Goal: Information Seeking & Learning: Find specific fact

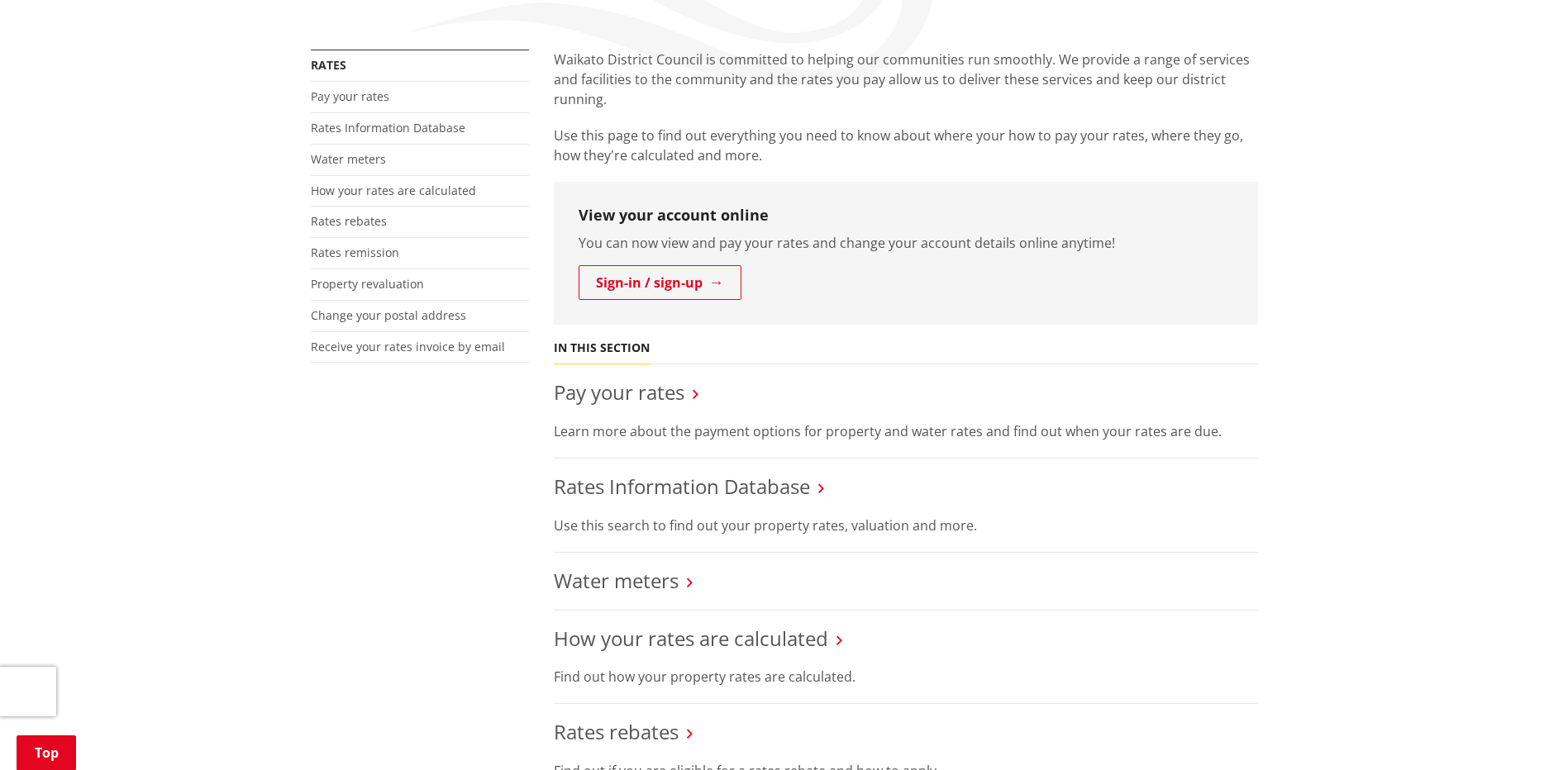
scroll to position [496, 0]
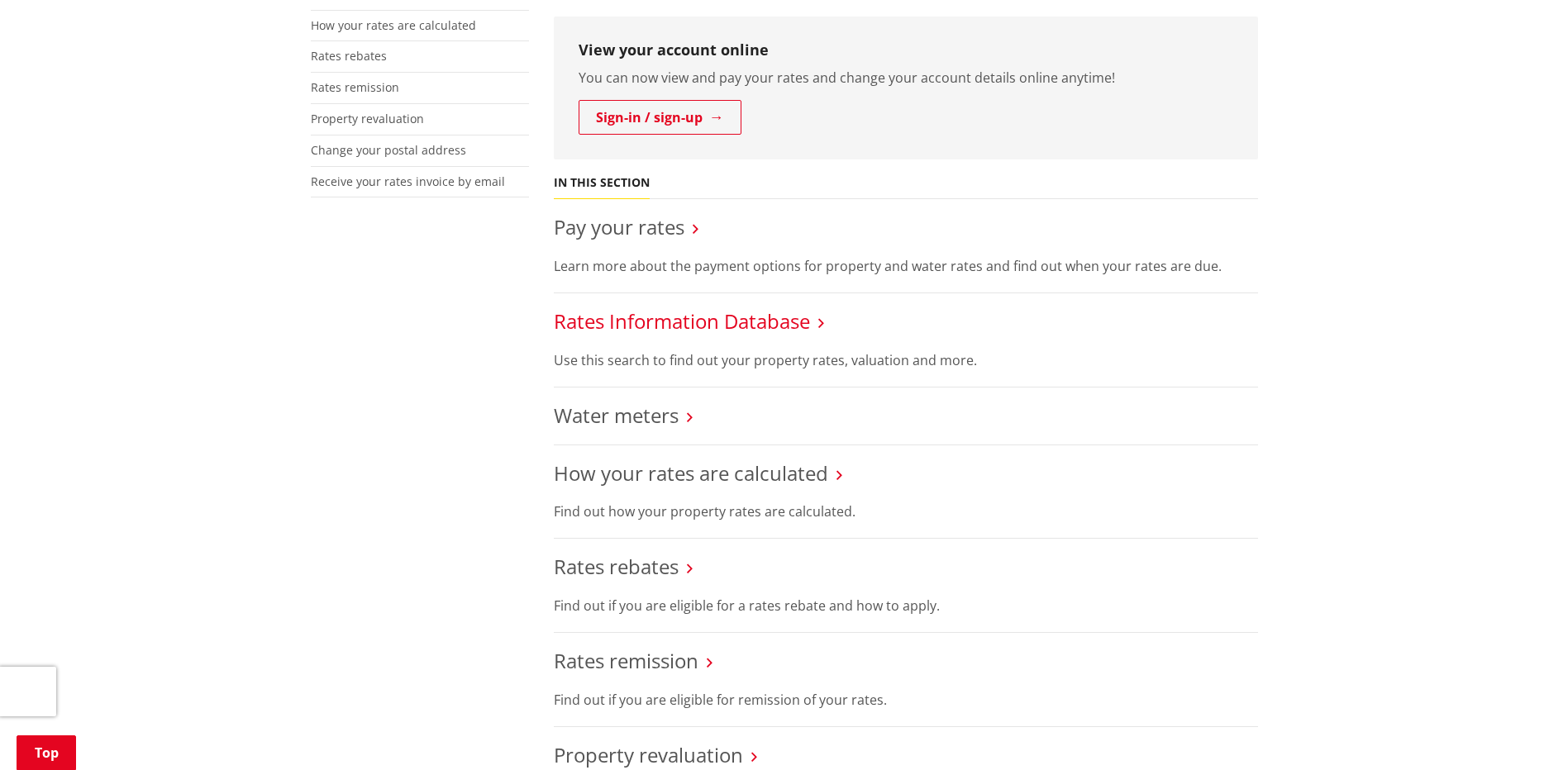
click at [668, 327] on link "Rates Information Database" at bounding box center [682, 320] width 256 height 27
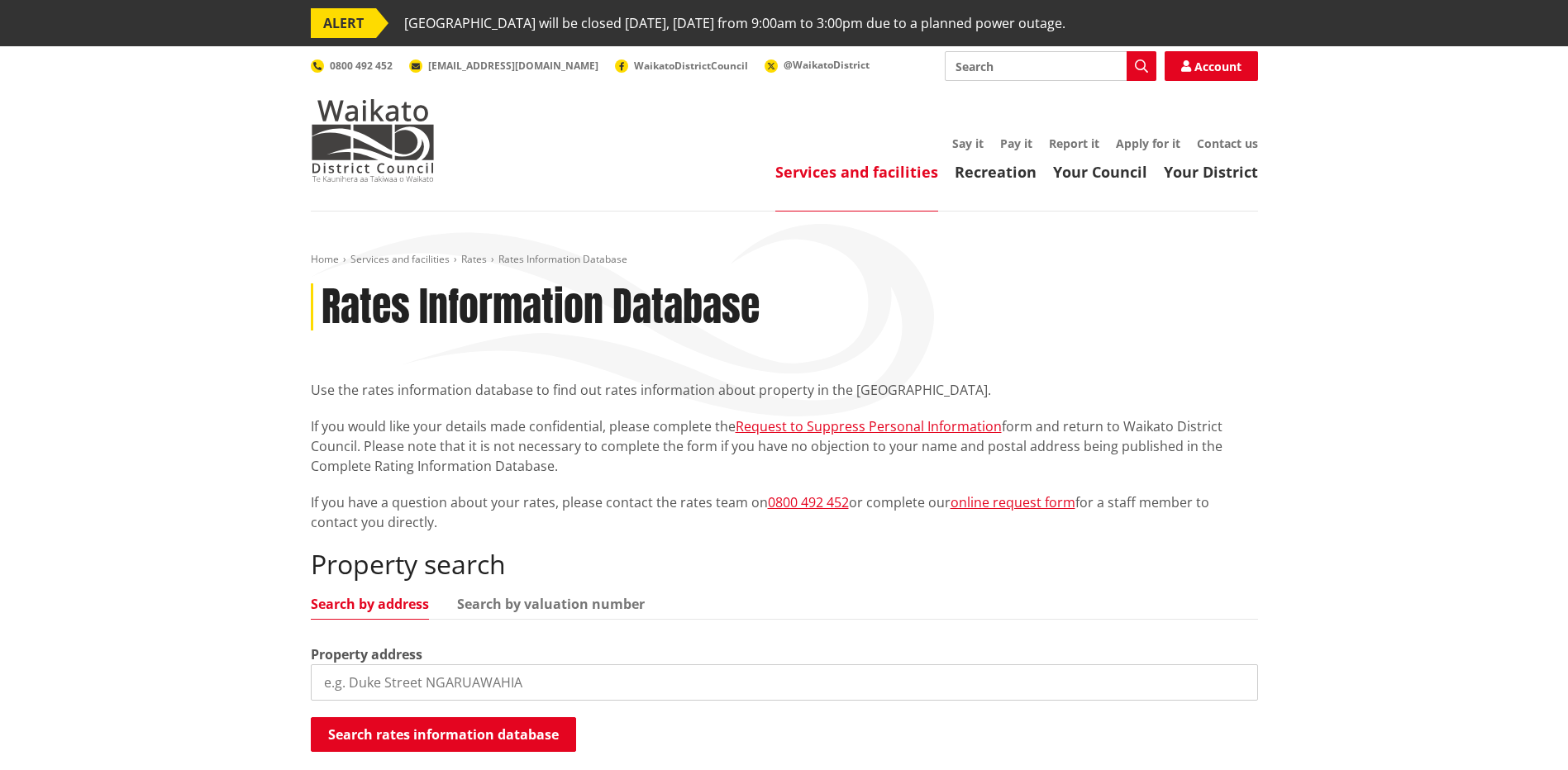
scroll to position [413, 0]
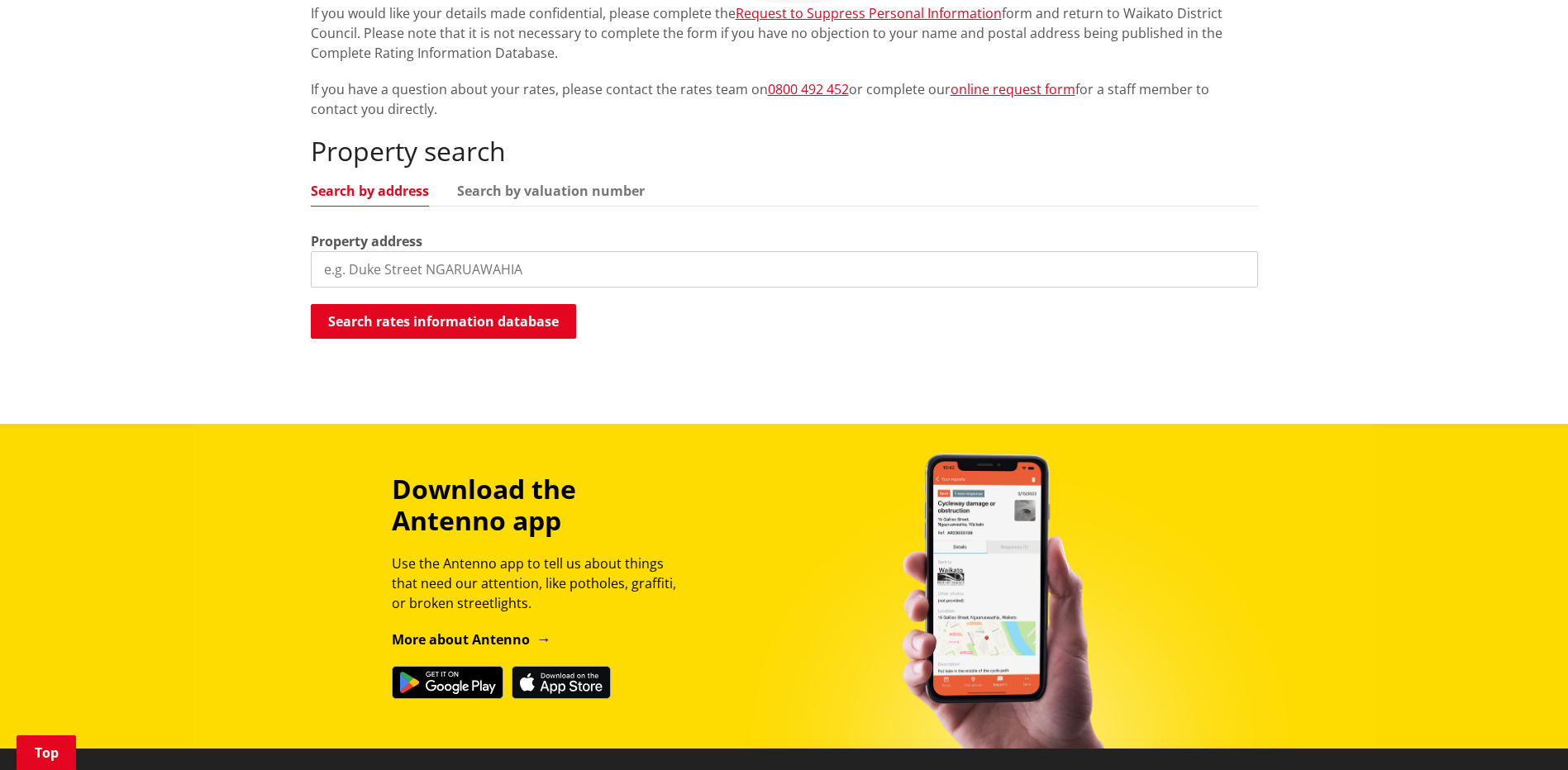
click at [399, 260] on input "search" at bounding box center [784, 270] width 947 height 37
type input "18 ryders"
click at [416, 312] on button "Search rates information database" at bounding box center [443, 322] width 265 height 35
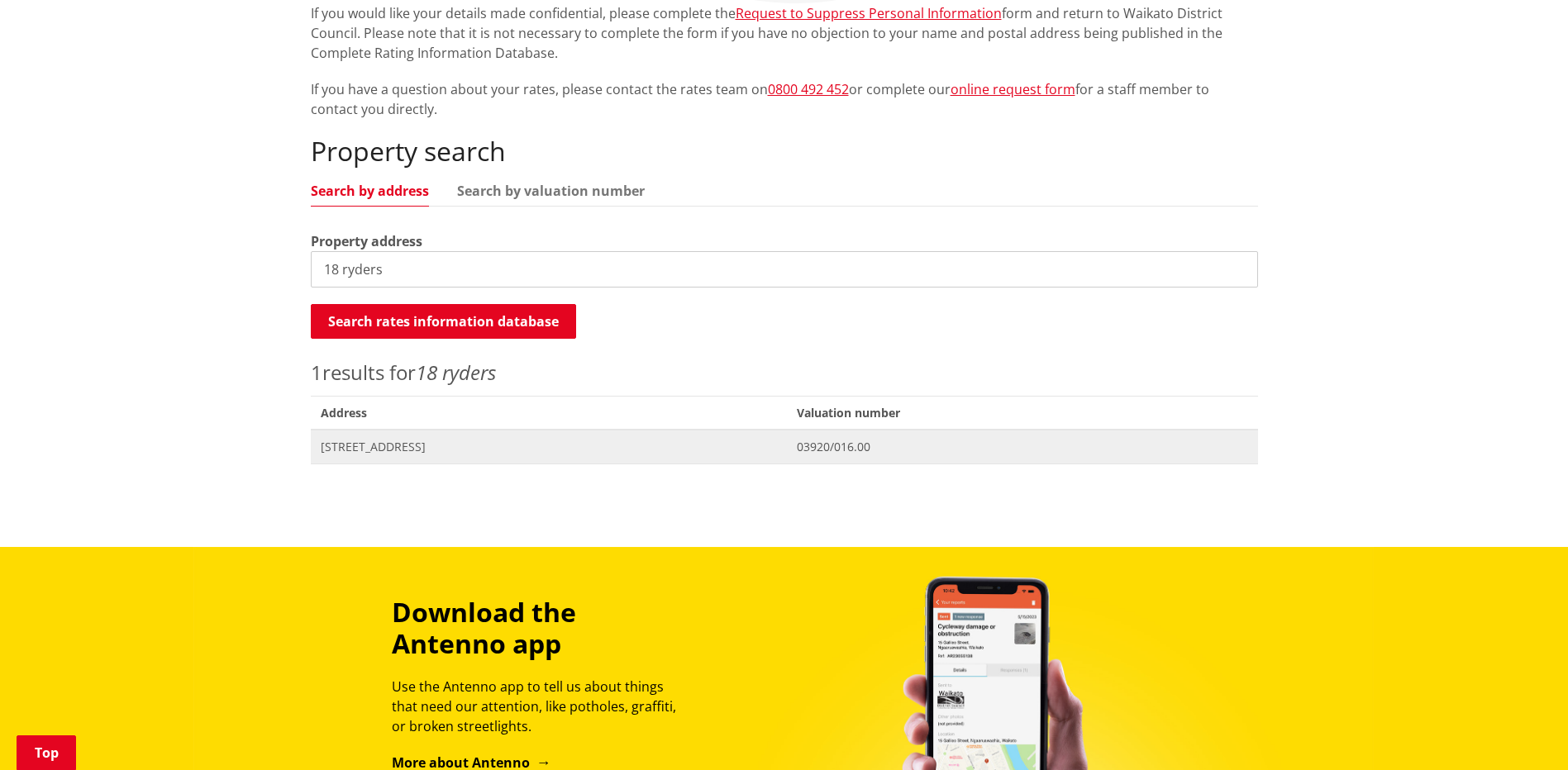
click at [369, 438] on span "Address 18 Ryders Road TUAKAU" at bounding box center [549, 446] width 477 height 34
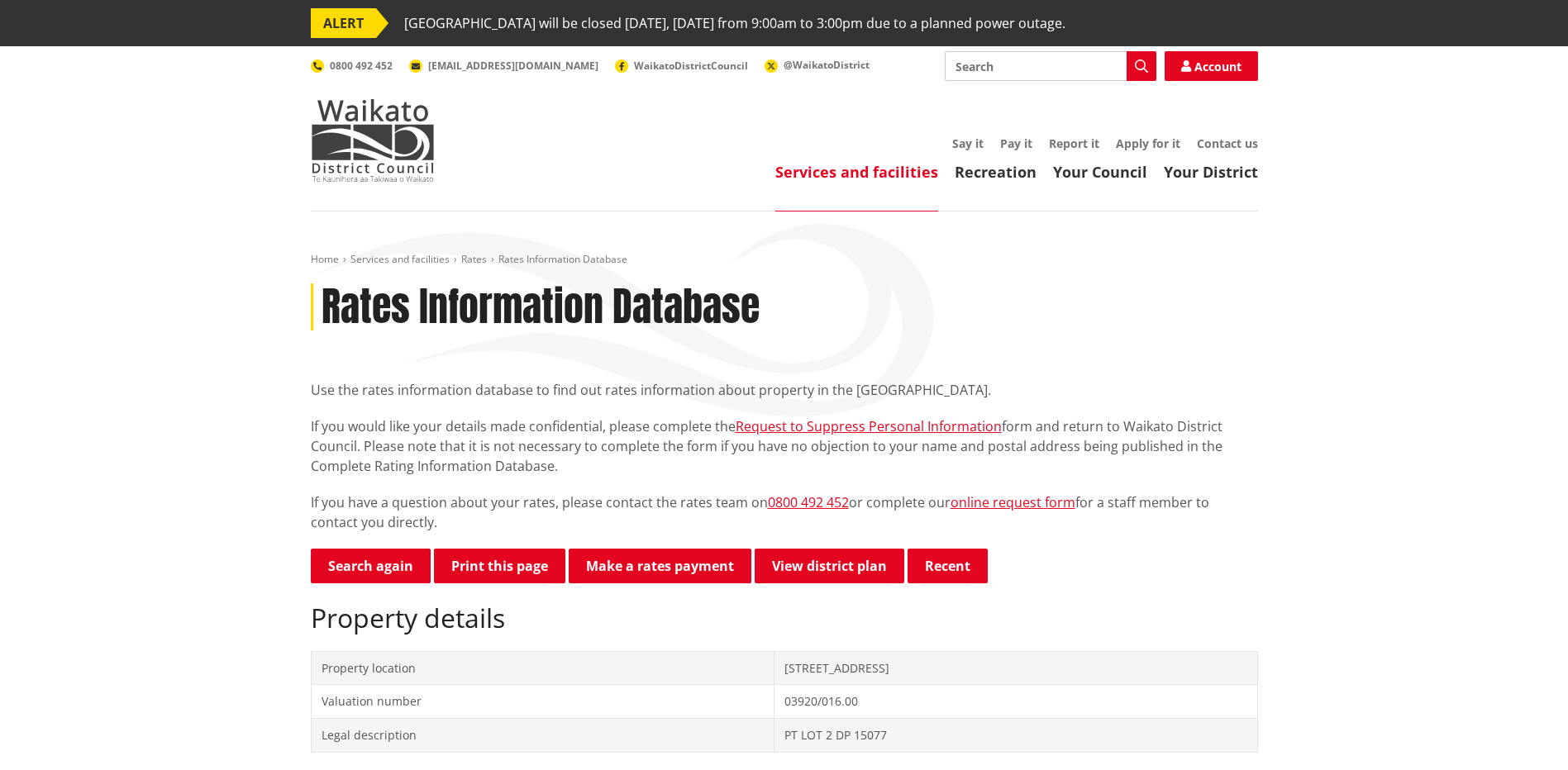
click at [841, 687] on td "03920/016.00" at bounding box center [1016, 702] width 483 height 34
drag, startPoint x: 839, startPoint y: 733, endPoint x: 733, endPoint y: 737, distance: 106.1
click at [774, 737] on td "PT LOT 2 DP 15077" at bounding box center [1016, 735] width 483 height 34
copy td "PT LOT 2 DP 15077"
drag, startPoint x: 221, startPoint y: 604, endPoint x: 220, endPoint y: 620, distance: 16.0
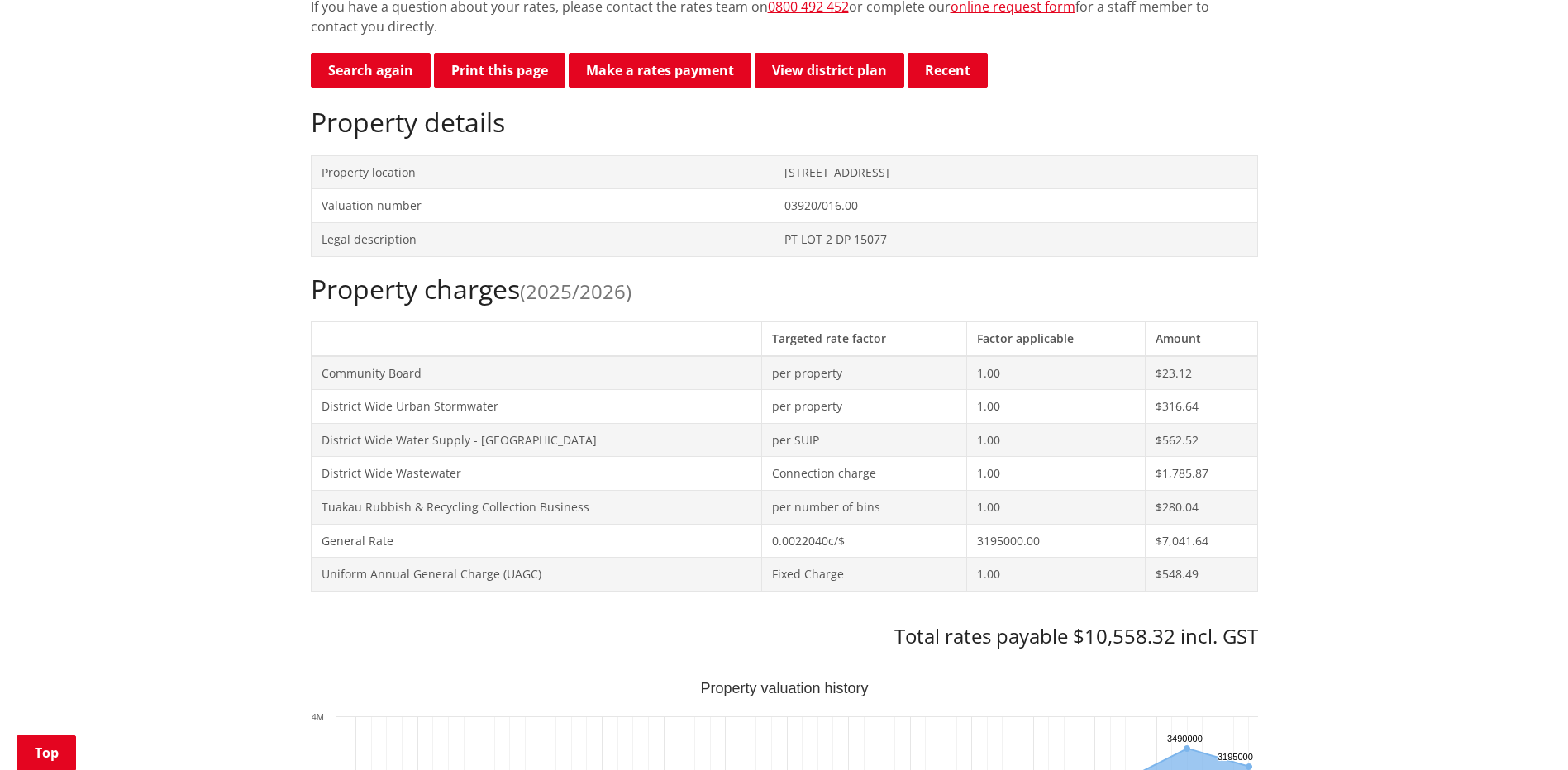
scroll to position [662, 0]
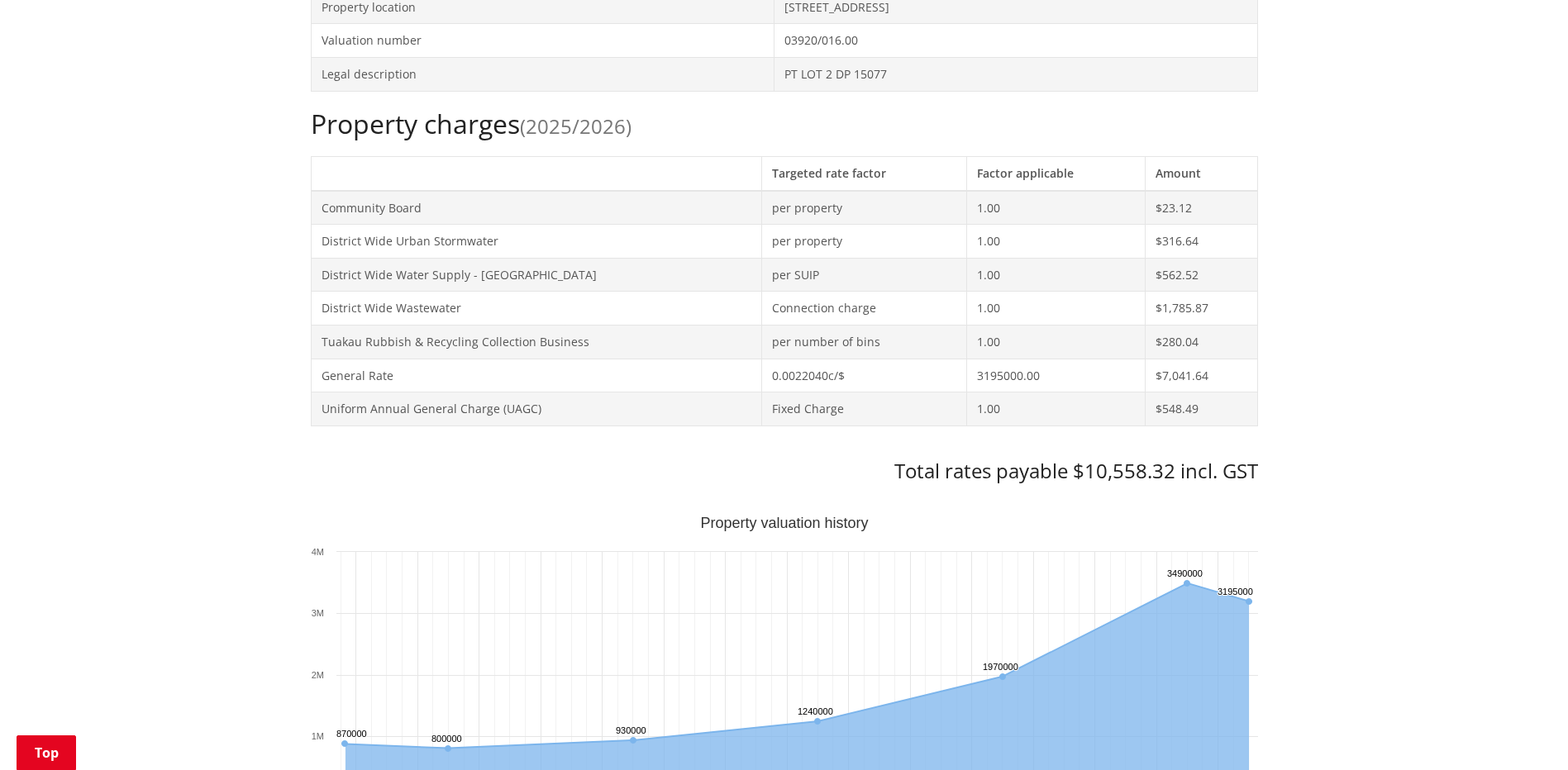
click at [1516, 442] on div "Home Services and facilities Rates Rates Information Database Rates Information…" at bounding box center [784, 691] width 1568 height 2283
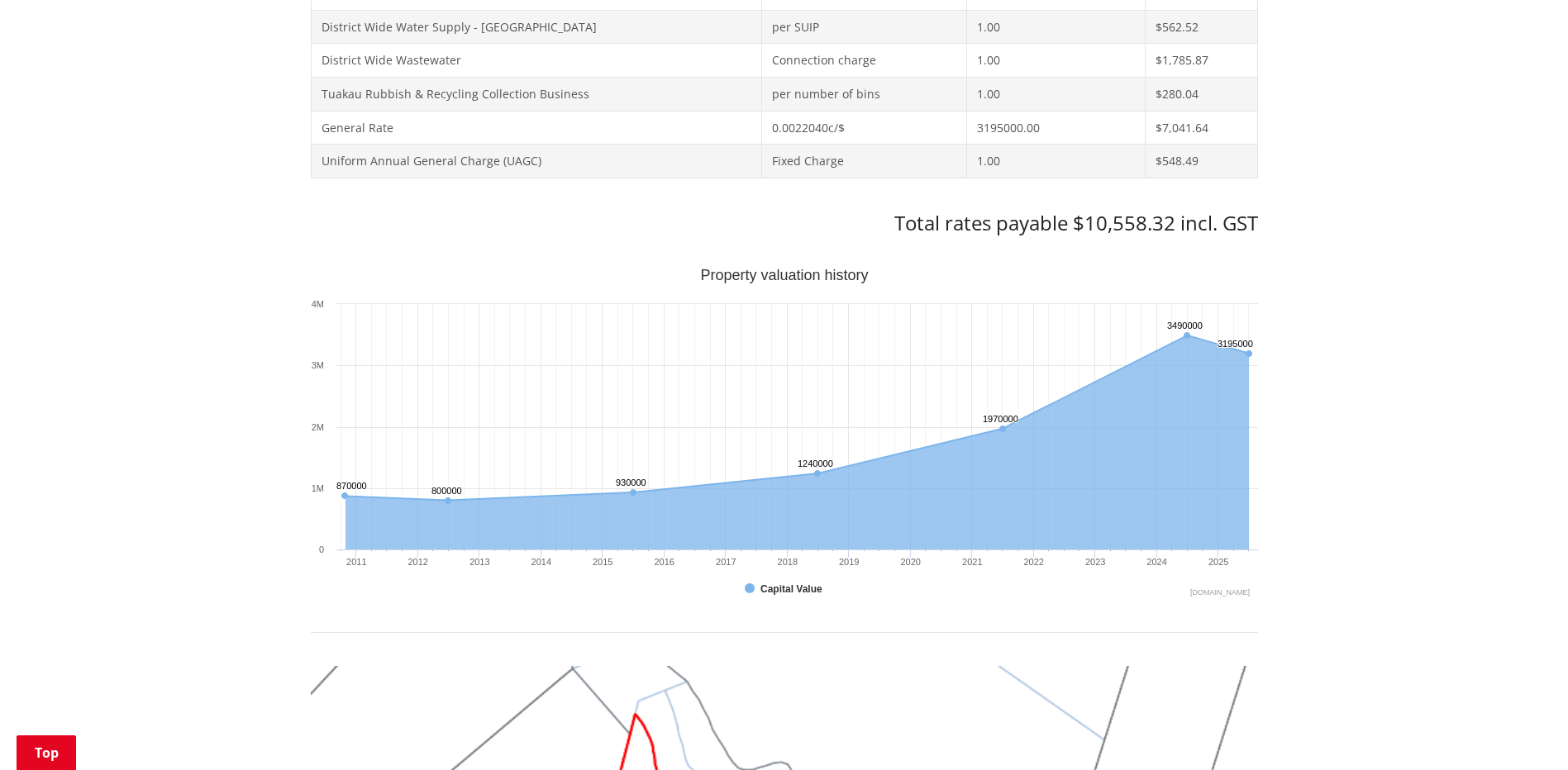
click at [1478, 512] on div "Home Services and facilities Rates Rates Information Database Rates Information…" at bounding box center [784, 444] width 1568 height 2283
drag, startPoint x: 68, startPoint y: 361, endPoint x: 94, endPoint y: 505, distance: 146.3
click at [68, 361] on div "Home Services and facilities Rates Rates Information Database Rates Information…" at bounding box center [784, 444] width 1568 height 2283
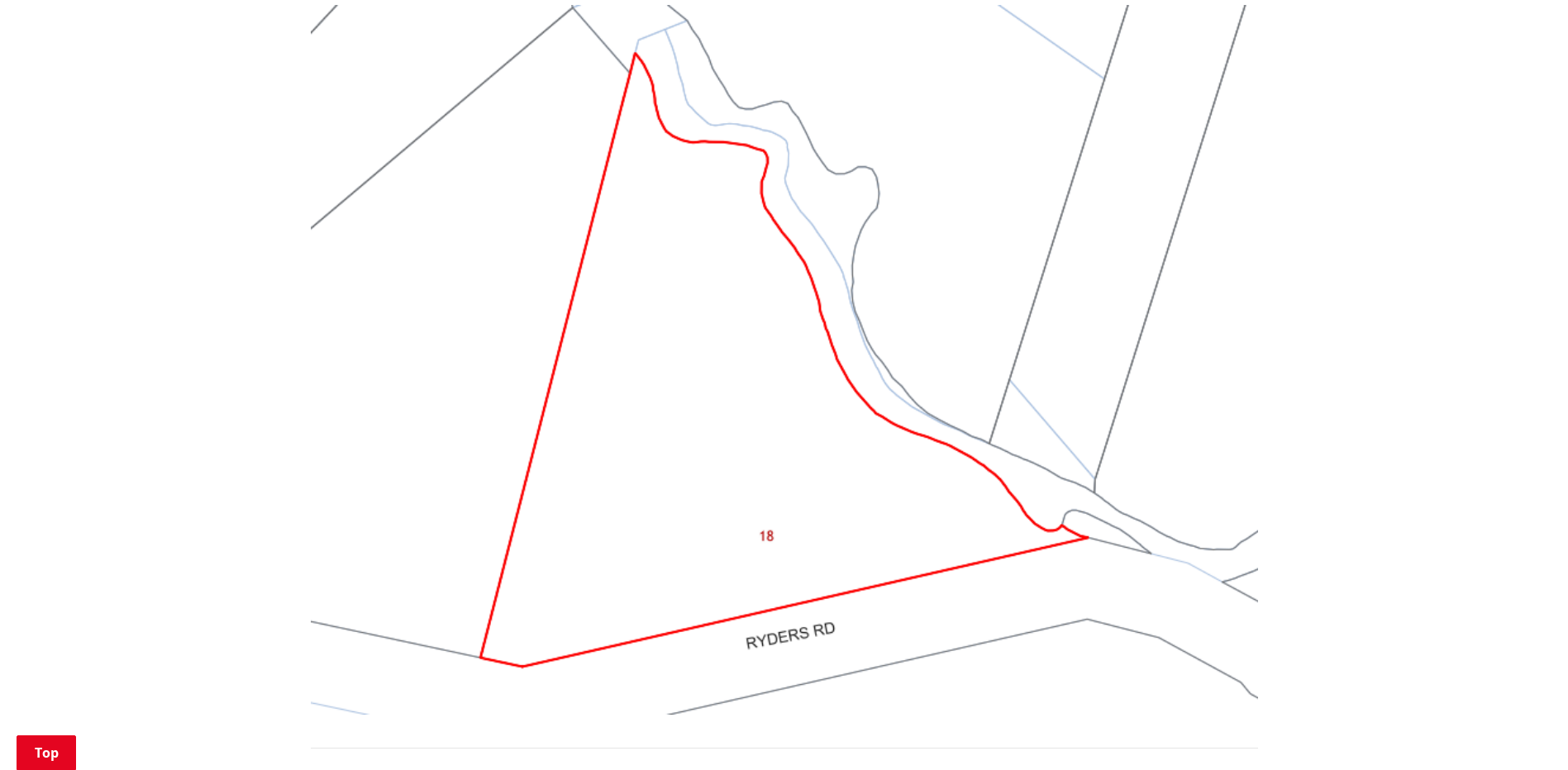
scroll to position [1240, 0]
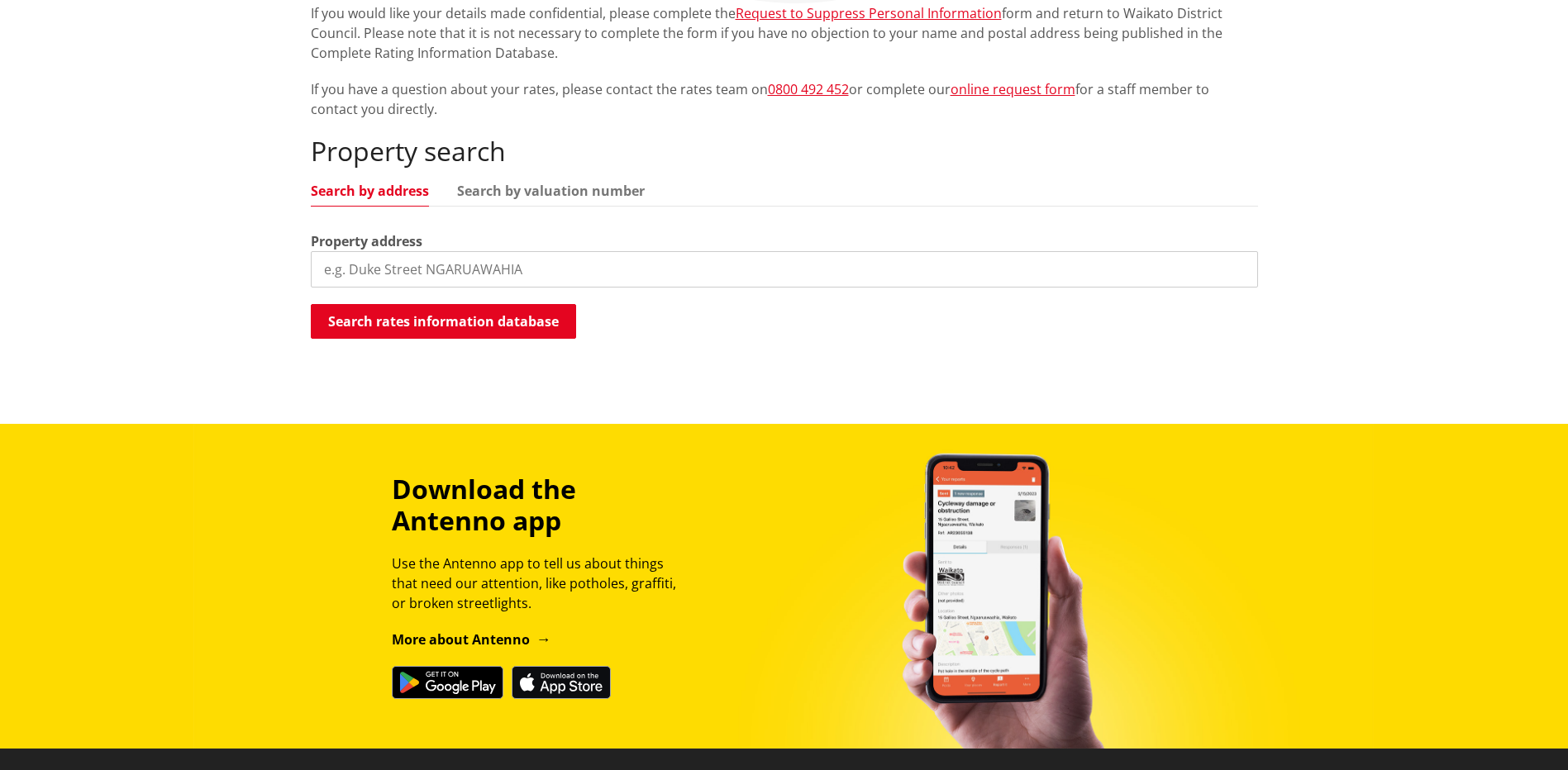
scroll to position [413, 0]
click at [380, 262] on input "search" at bounding box center [784, 270] width 947 height 37
type input "11 ryders"
click at [494, 324] on button "Search rates information database" at bounding box center [443, 322] width 265 height 35
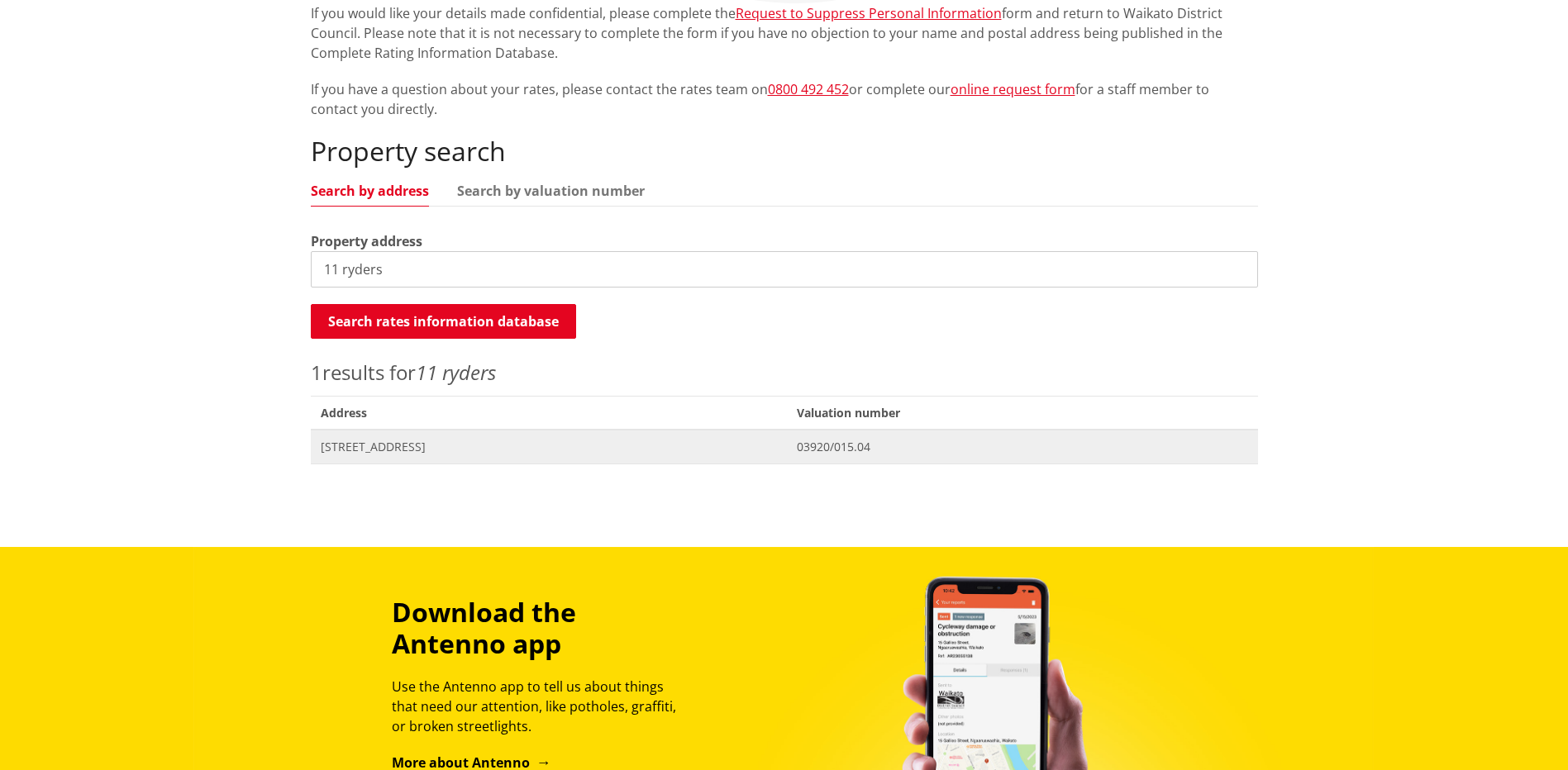
click at [381, 444] on span "11 Ryders Road TUAKAU" at bounding box center [549, 447] width 457 height 17
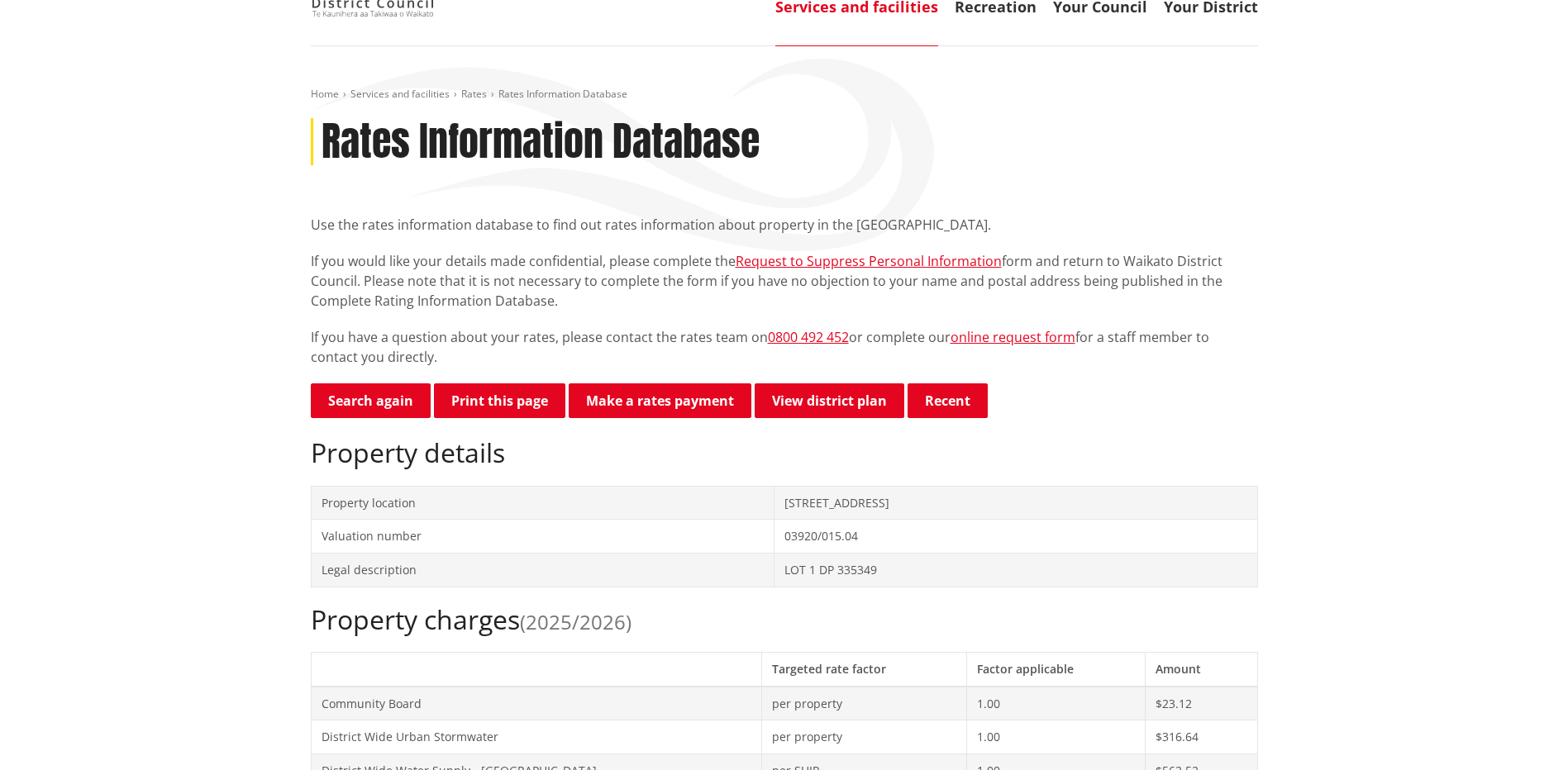
scroll to position [496, 0]
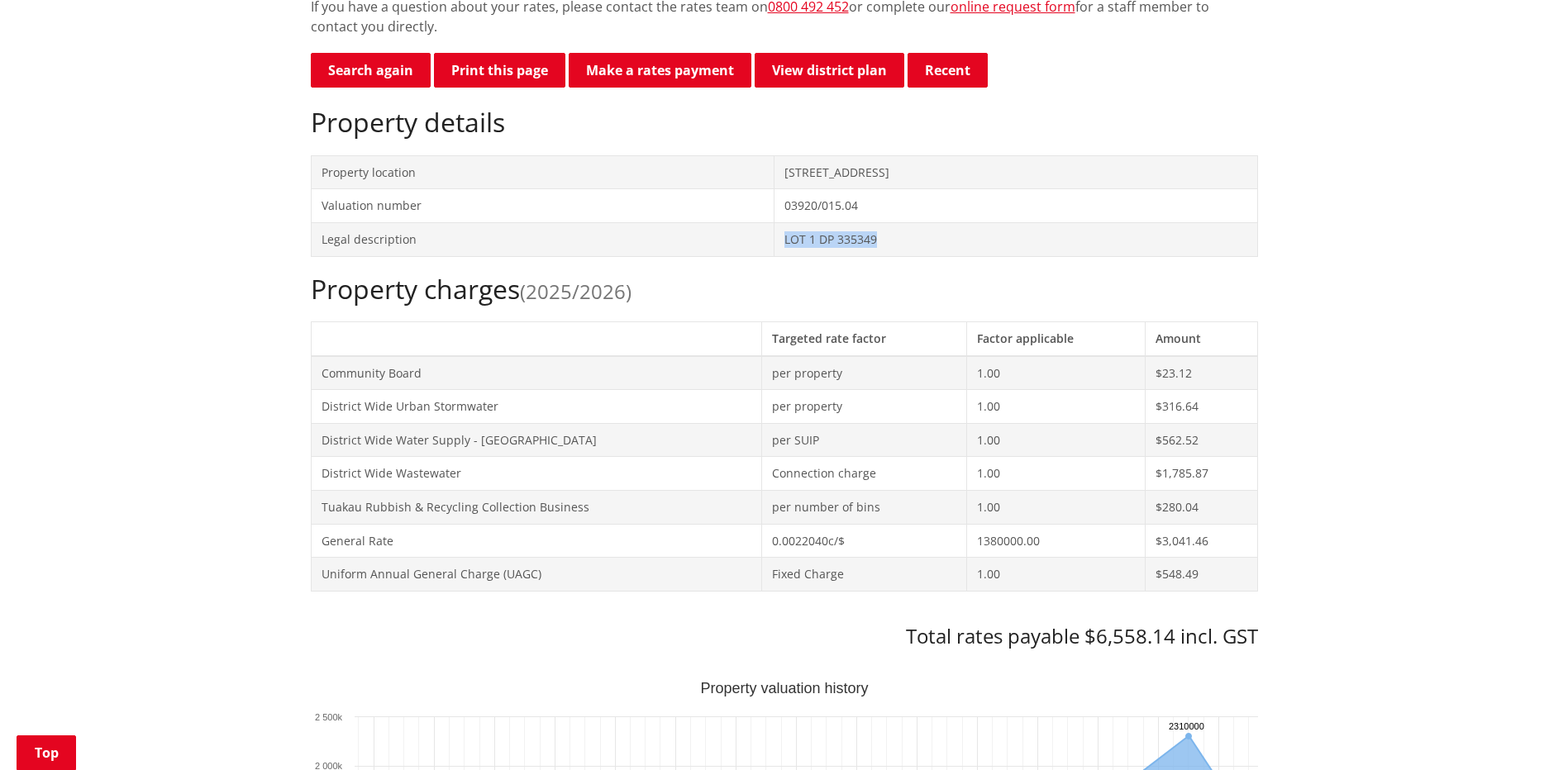
drag, startPoint x: 815, startPoint y: 239, endPoint x: 733, endPoint y: 243, distance: 82.1
click at [774, 243] on td "LOT 1 DP 335349" at bounding box center [1016, 239] width 483 height 34
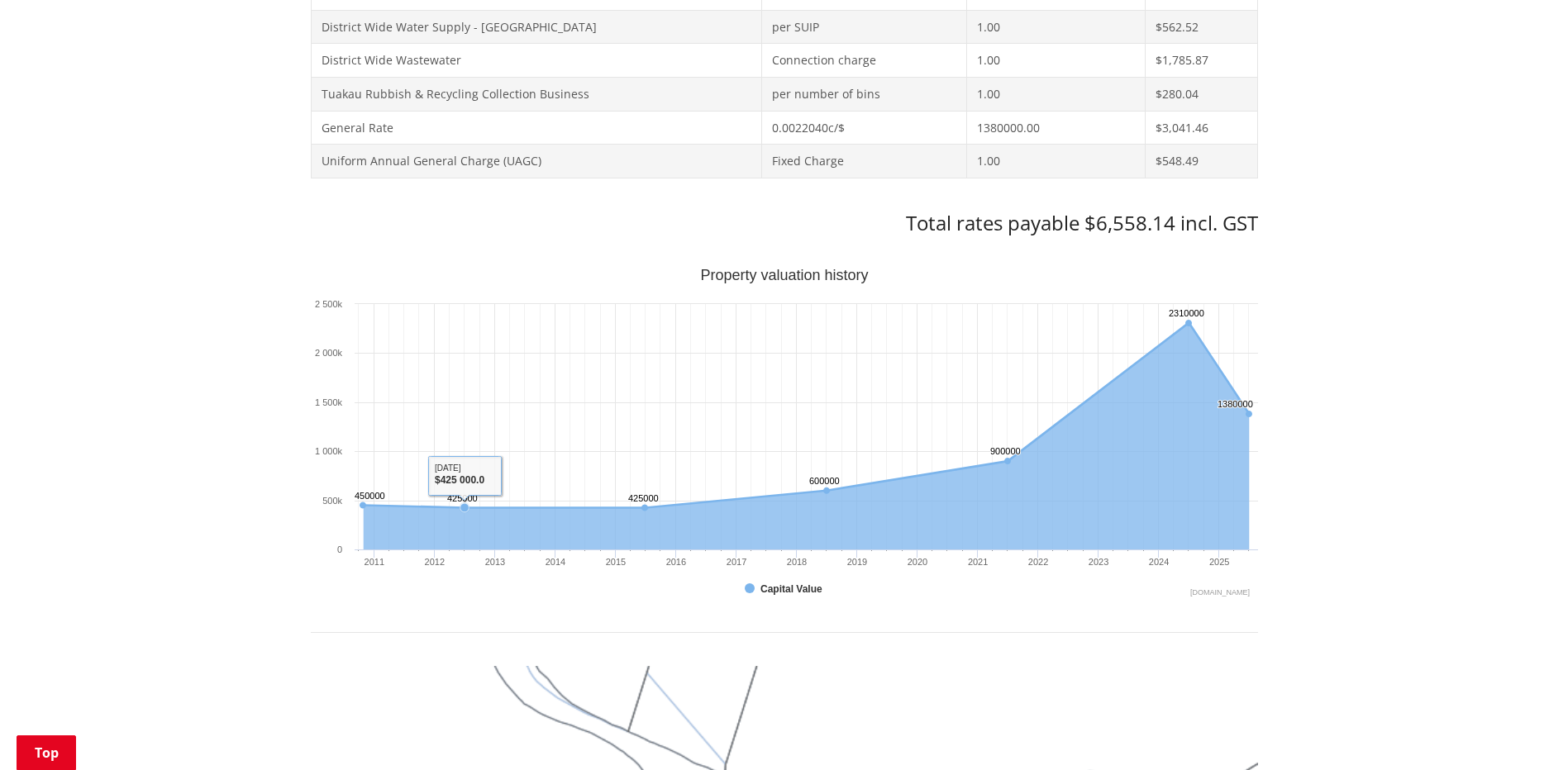
click at [195, 493] on div "Home Services and facilities Rates Rates Information Database Rates Information…" at bounding box center [784, 444] width 1568 height 2283
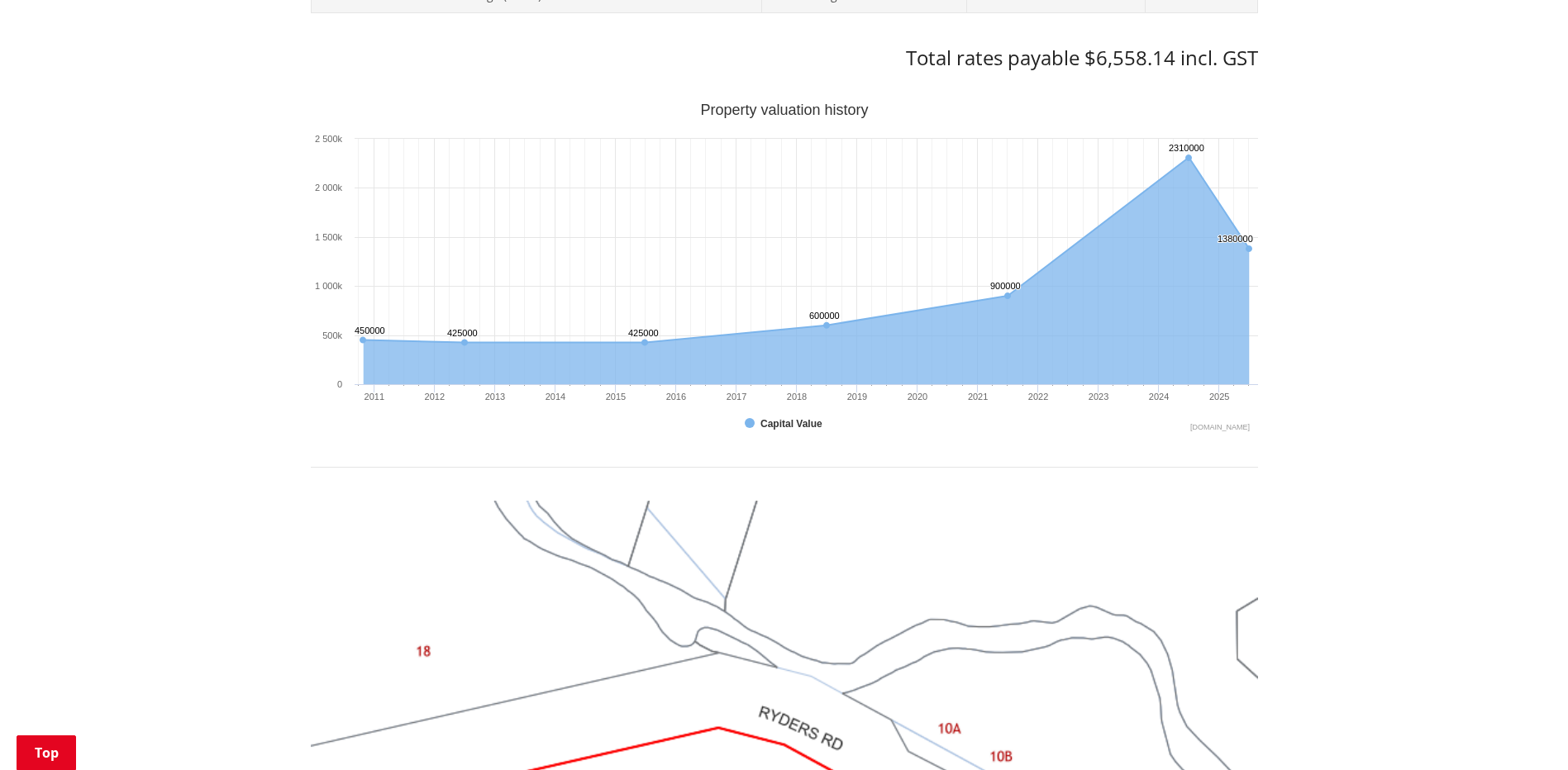
scroll to position [826, 0]
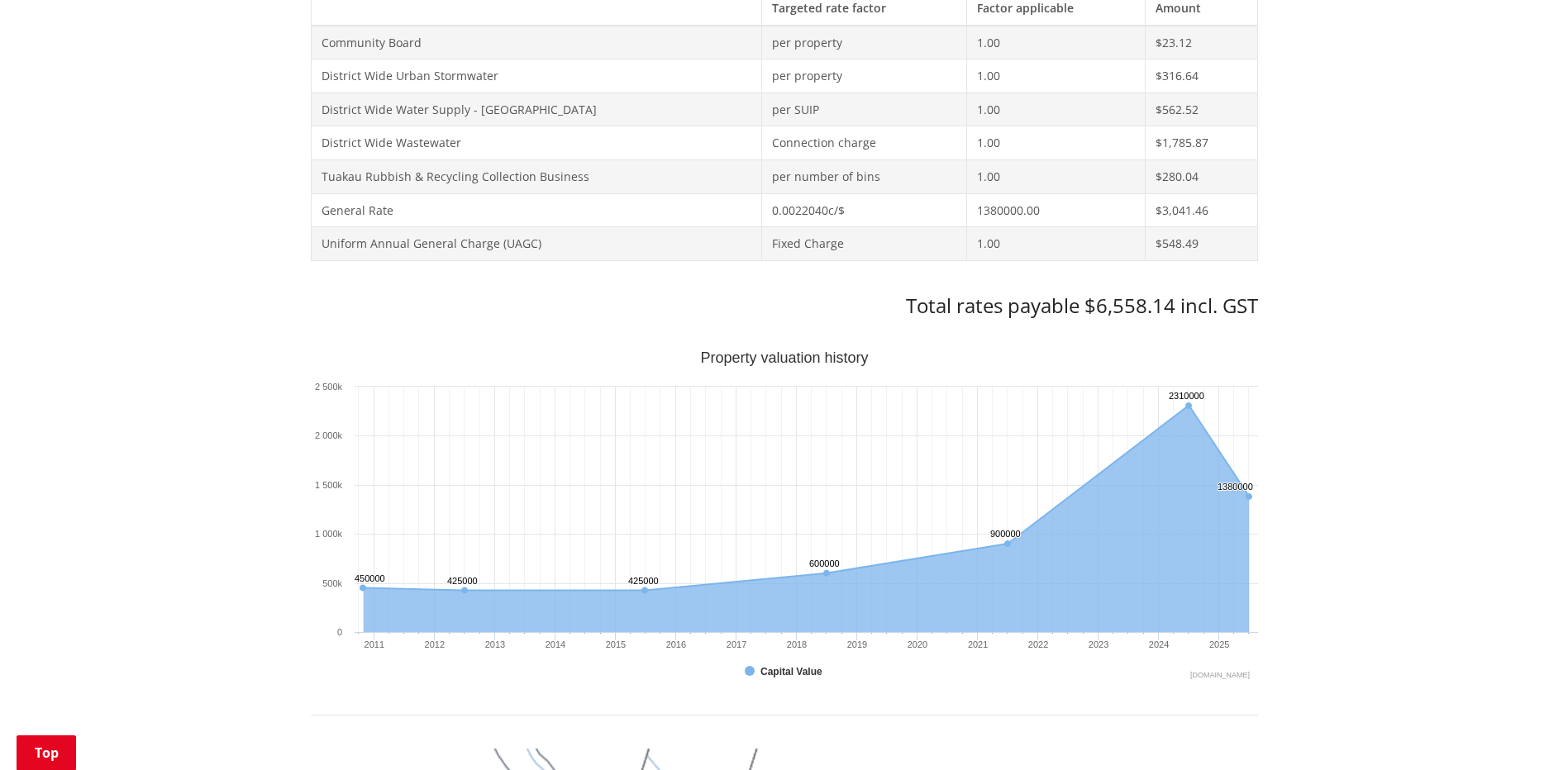
click at [52, 332] on div "Home Services and facilities Rates Rates Information Database Rates Information…" at bounding box center [784, 526] width 1568 height 2283
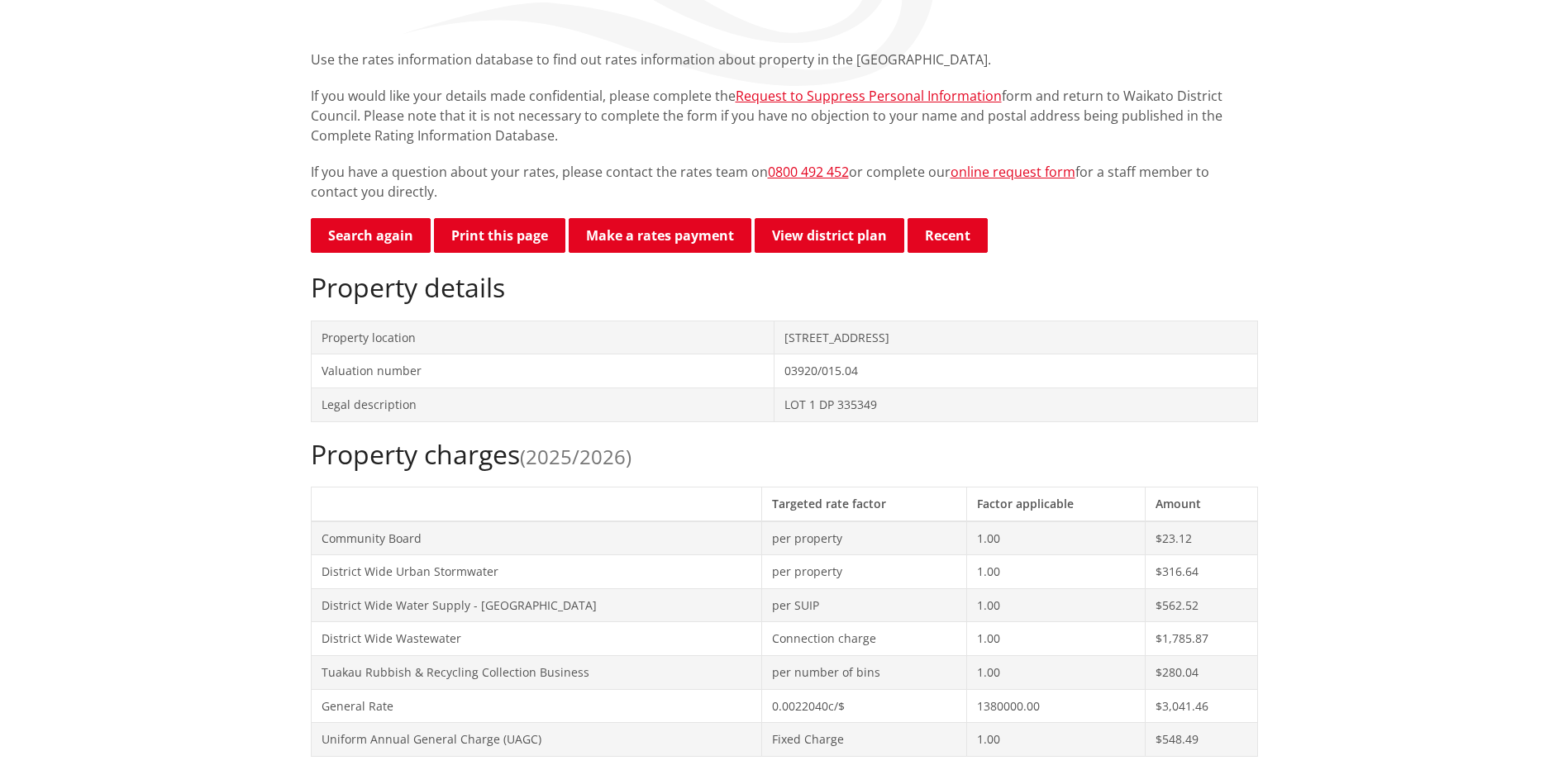
scroll to position [82, 0]
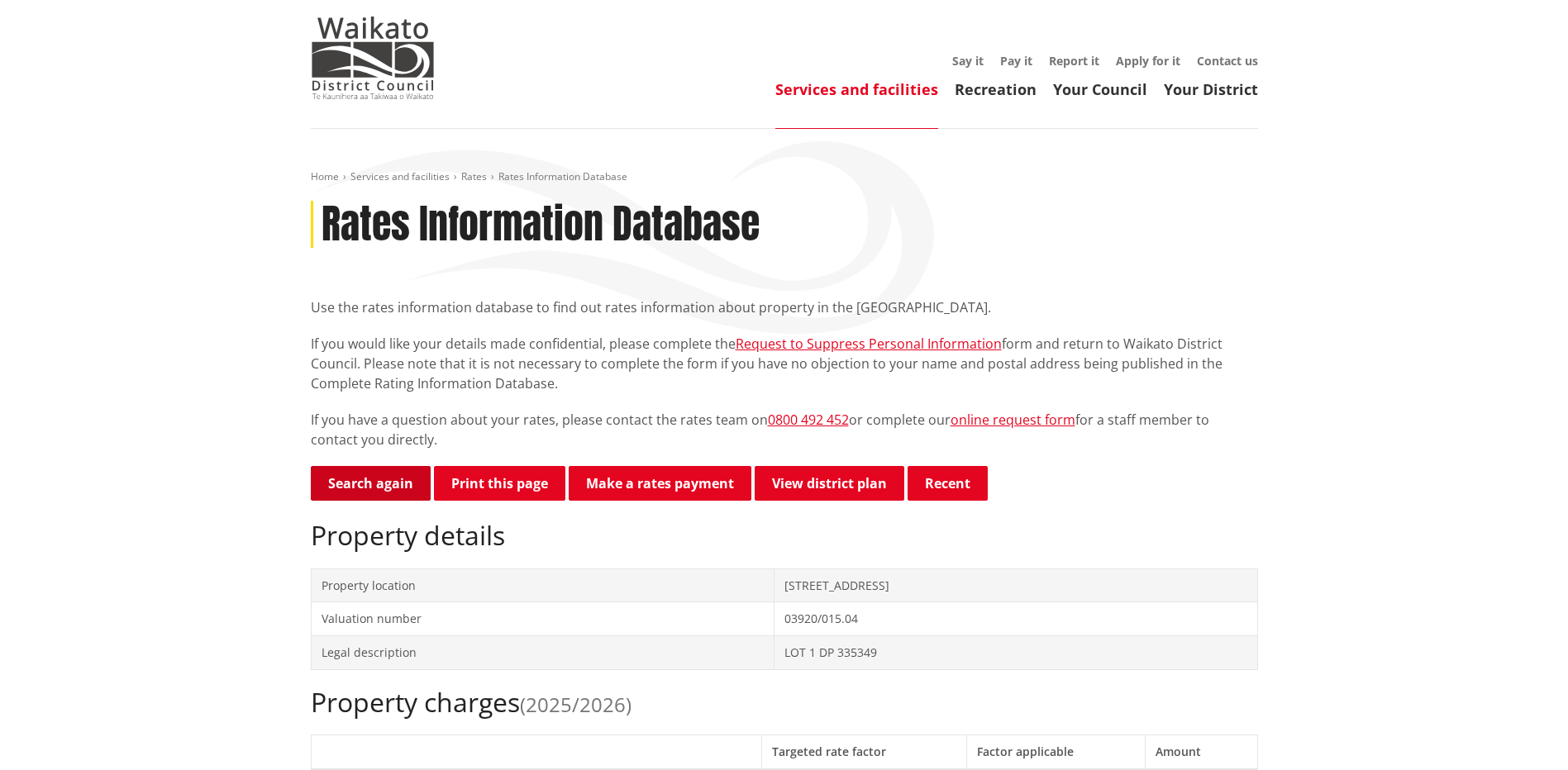
click at [383, 476] on link "Search again" at bounding box center [370, 484] width 120 height 35
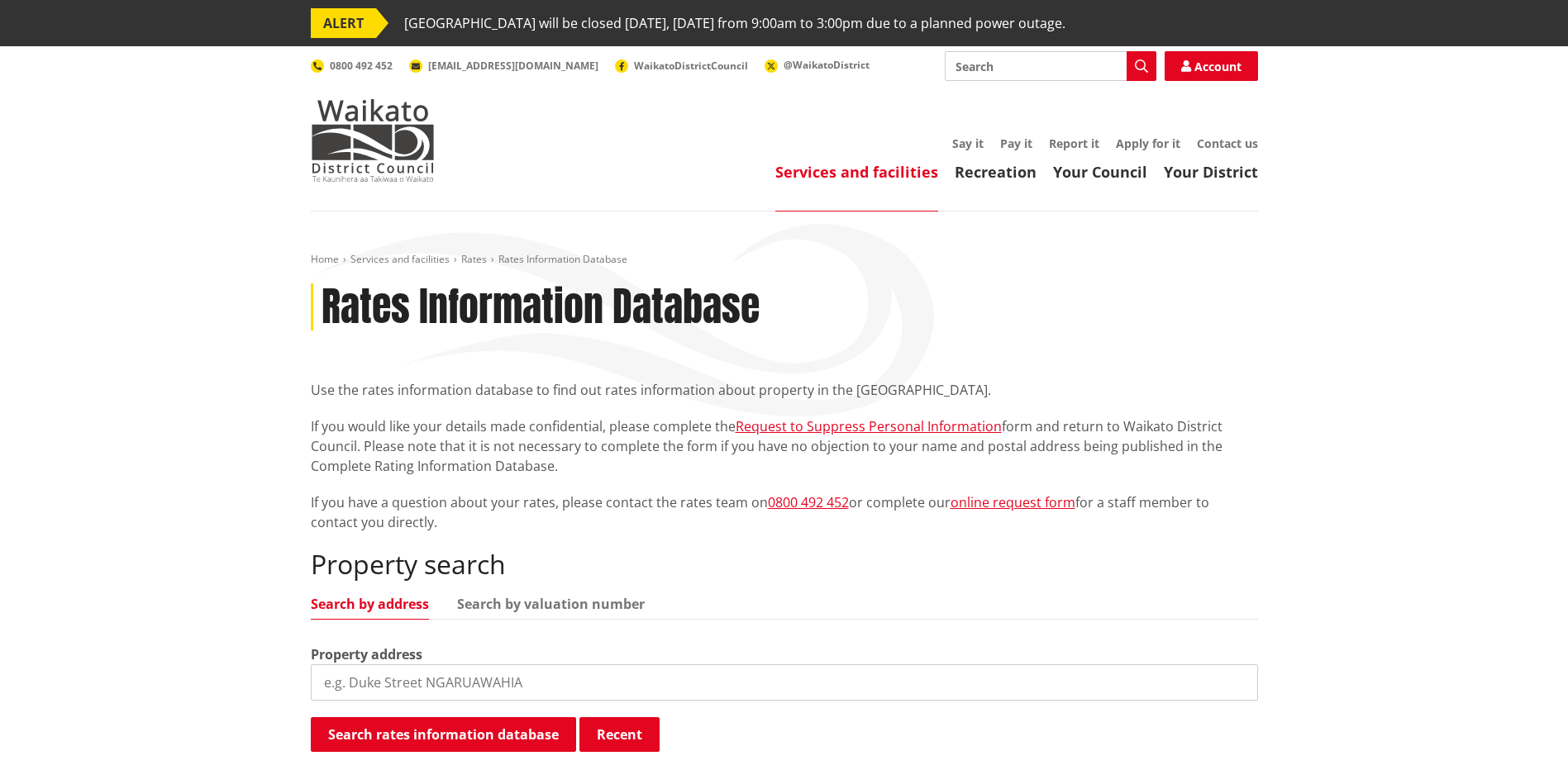
click at [402, 684] on input "search" at bounding box center [784, 682] width 947 height 37
type input "24 ryders road"
click at [415, 743] on button "Search rates information database" at bounding box center [443, 735] width 265 height 35
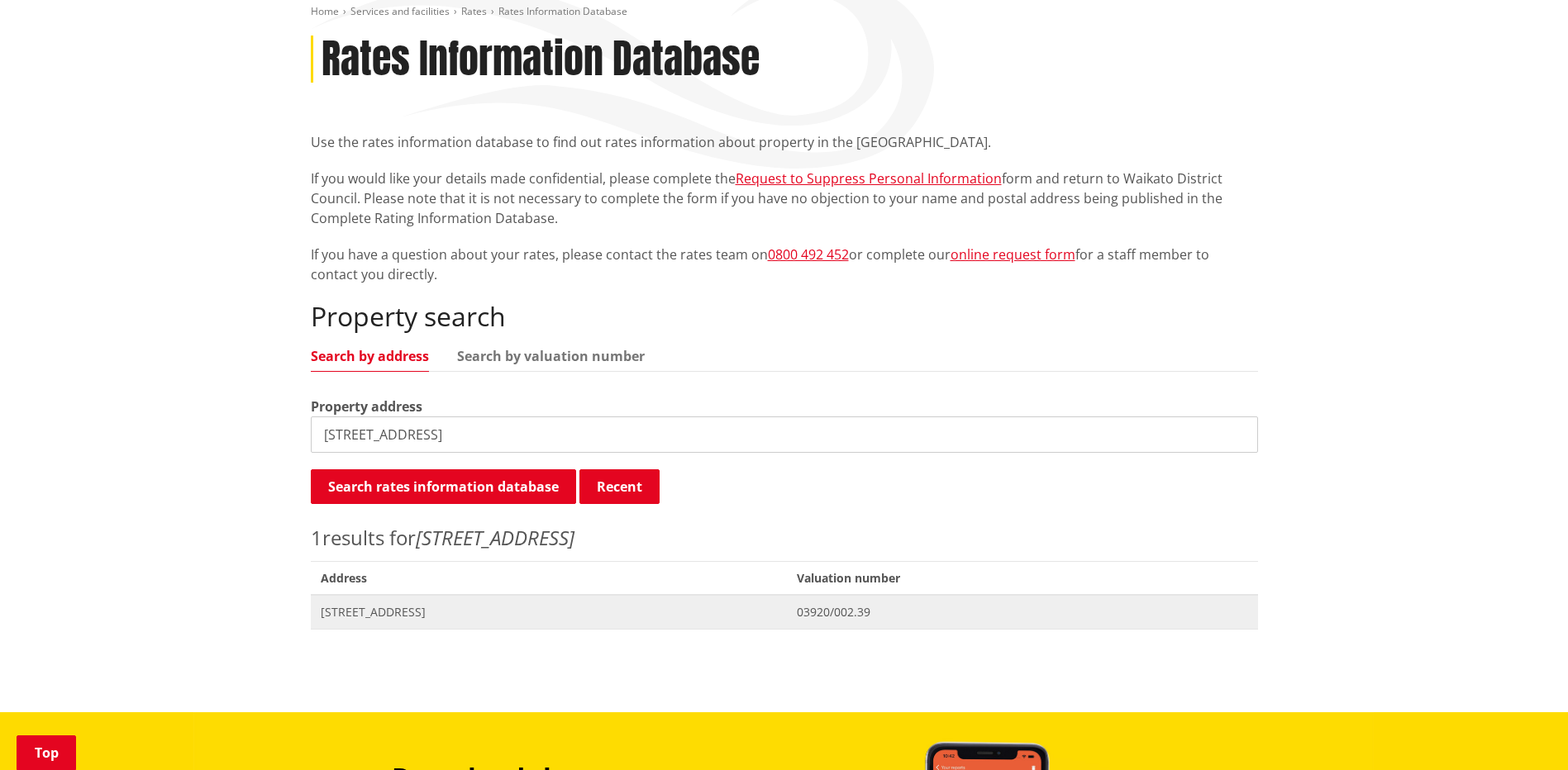
click at [373, 606] on span "24 Ryders Road TUAKAU" at bounding box center [549, 612] width 457 height 17
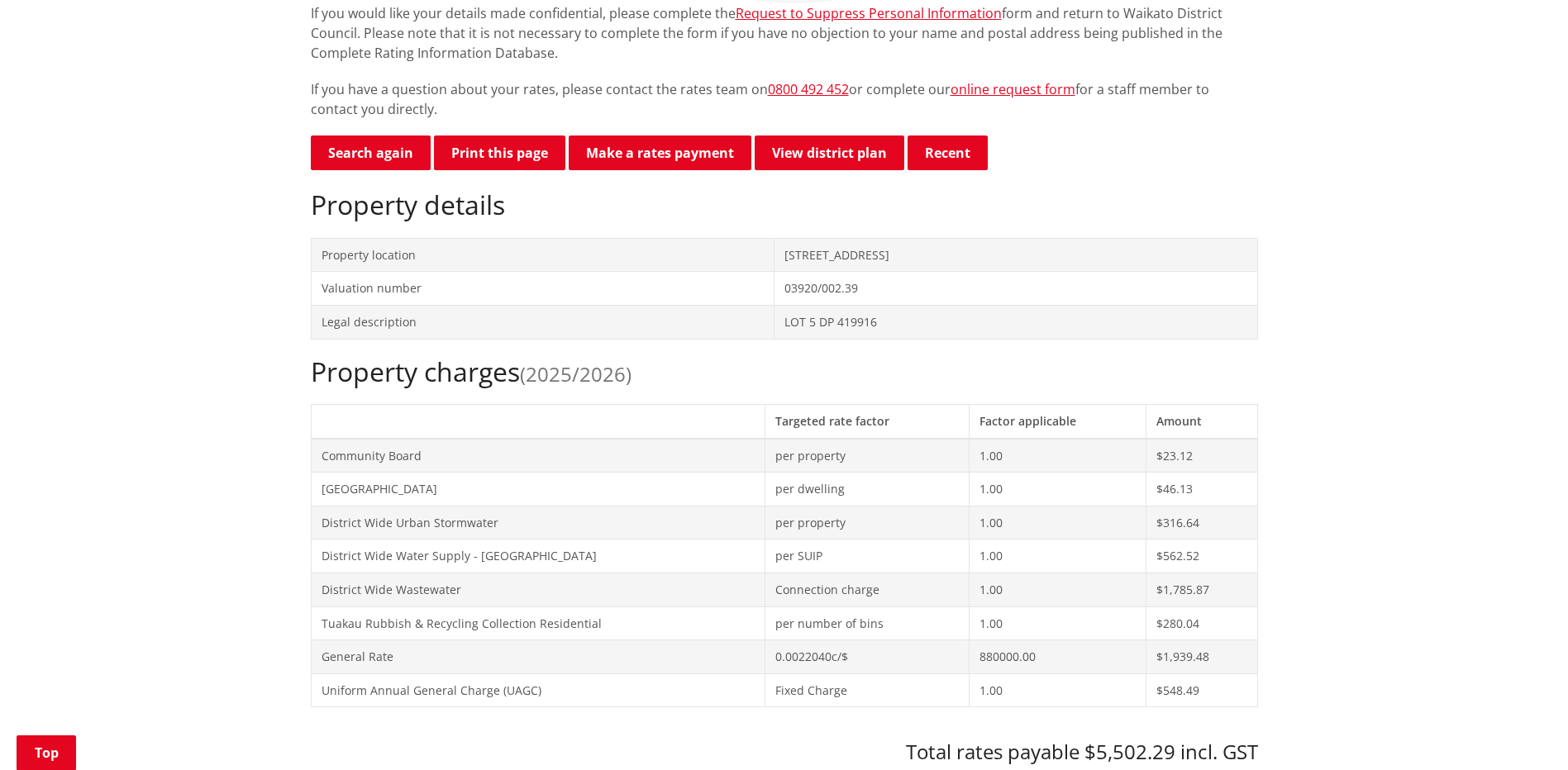
scroll to position [662, 0]
